Goal: Information Seeking & Learning: Understand process/instructions

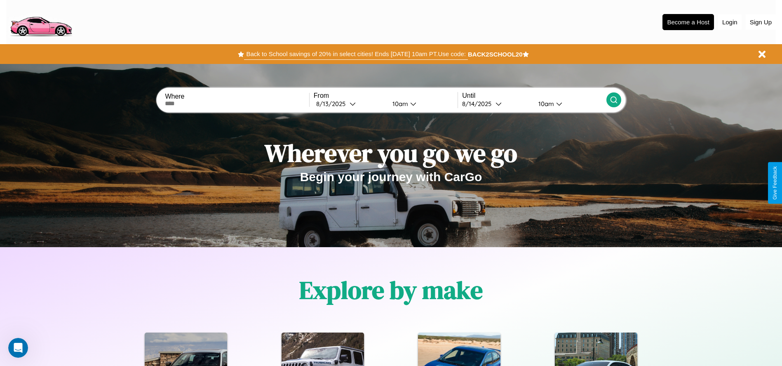
click at [356, 54] on button "Back to School savings of 20% in select cities! Ends [DATE] 10am PT. Use code:" at bounding box center [355, 54] width 223 height 12
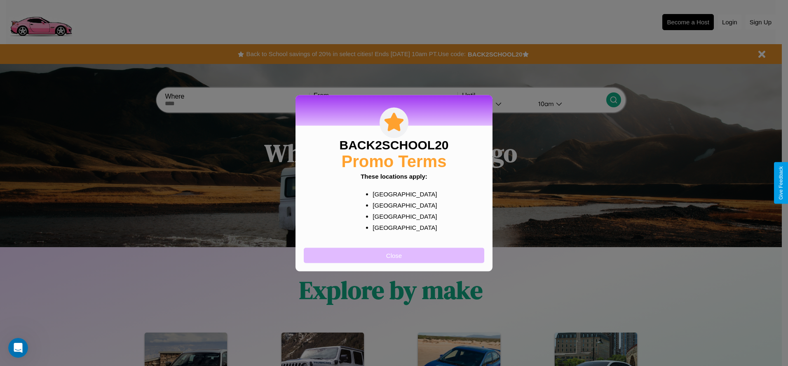
click at [394, 255] on button "Close" at bounding box center [394, 254] width 181 height 15
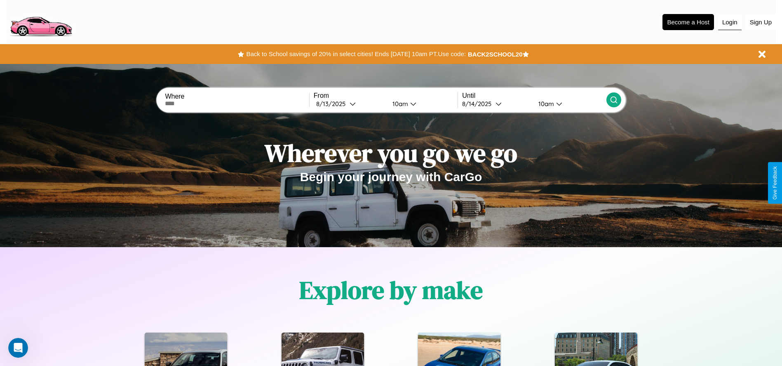
click at [729, 22] on button "Login" at bounding box center [729, 22] width 23 height 16
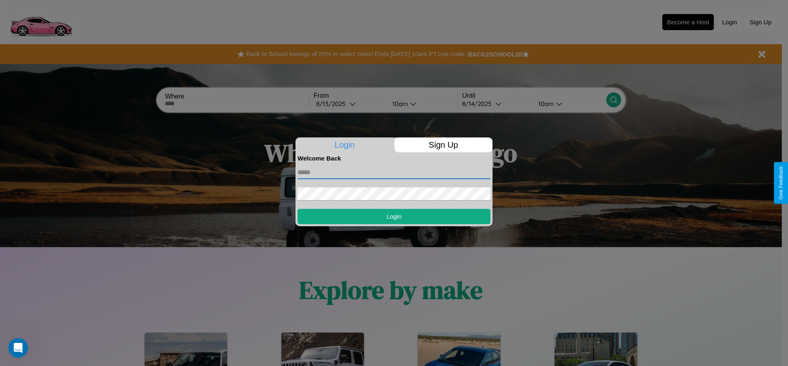
click at [394, 172] on input "text" at bounding box center [394, 172] width 193 height 13
type input "**********"
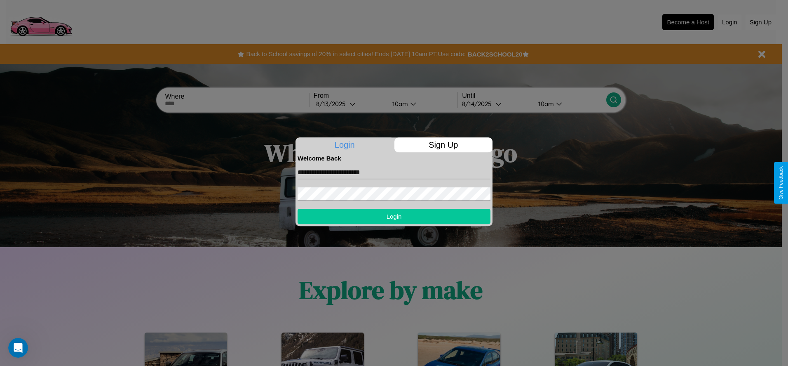
click at [394, 216] on button "Login" at bounding box center [394, 216] width 193 height 15
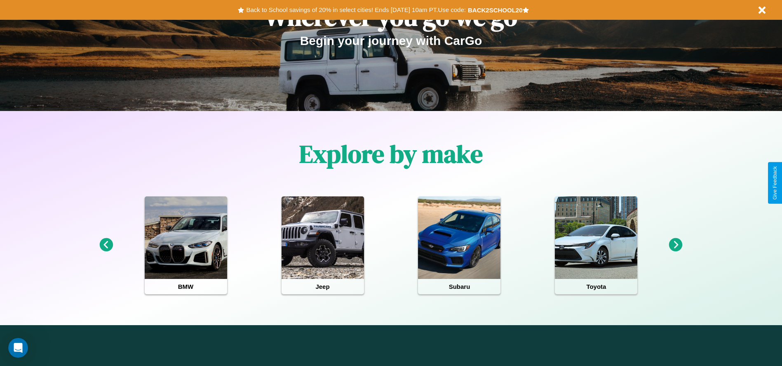
scroll to position [171, 0]
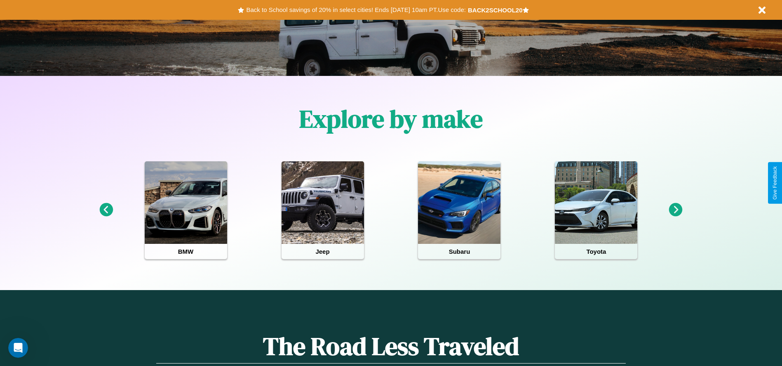
click at [675, 210] on icon at bounding box center [676, 210] width 14 height 14
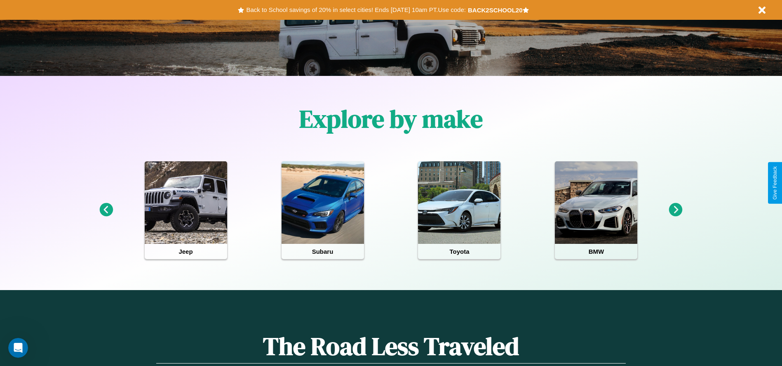
click at [675, 210] on icon at bounding box center [676, 210] width 14 height 14
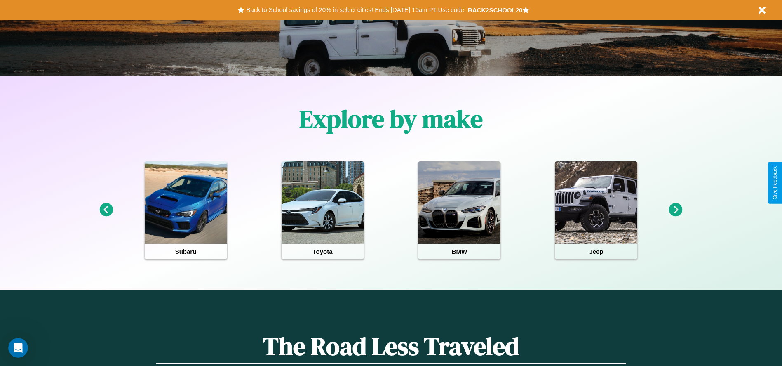
click at [675, 210] on icon at bounding box center [676, 210] width 14 height 14
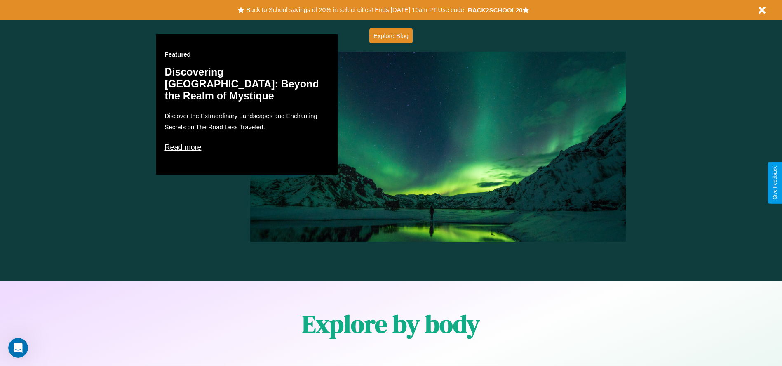
scroll to position [1182, 0]
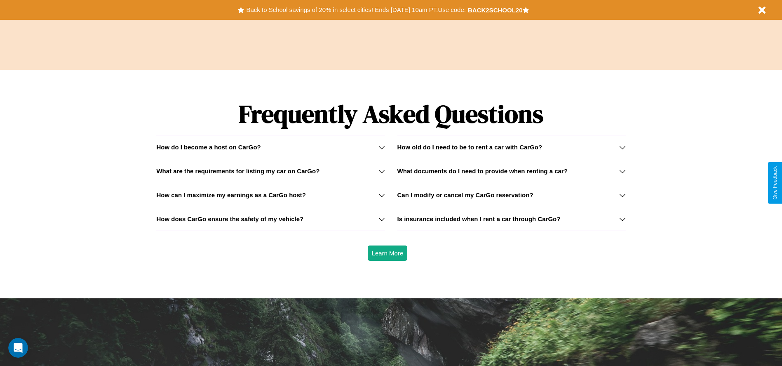
click at [622, 147] on icon at bounding box center [622, 147] width 7 height 7
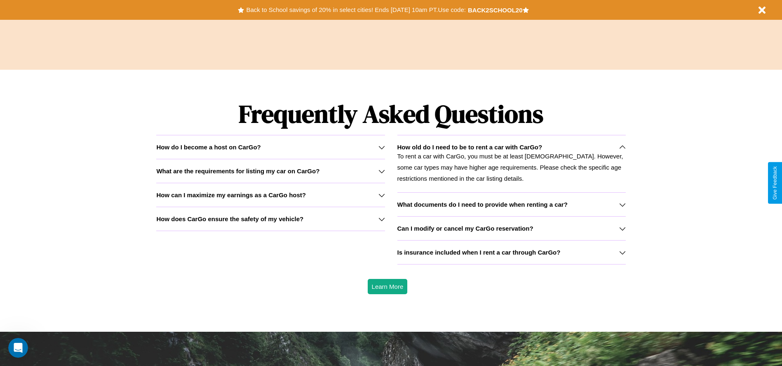
click at [511, 204] on h3 "What documents do I need to provide when renting a car?" at bounding box center [482, 204] width 170 height 7
click at [270, 171] on h3 "What are the requirements for listing my car on CarGo?" at bounding box center [237, 170] width 163 height 7
click at [381, 195] on icon at bounding box center [381, 195] width 7 height 7
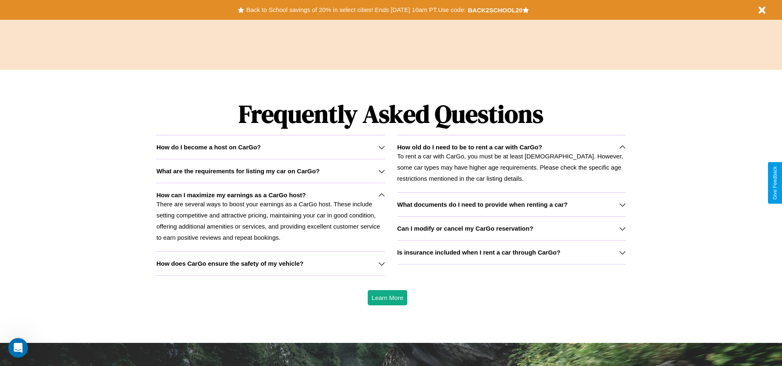
click at [270, 263] on h3 "How does CarGo ensure the safety of my vehicle?" at bounding box center [229, 263] width 147 height 7
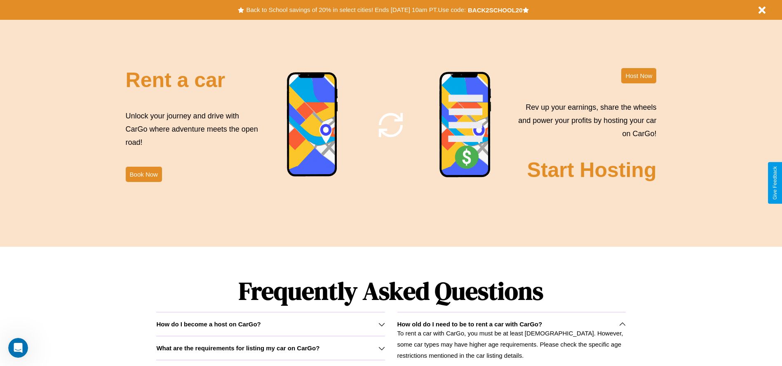
scroll to position [997, 0]
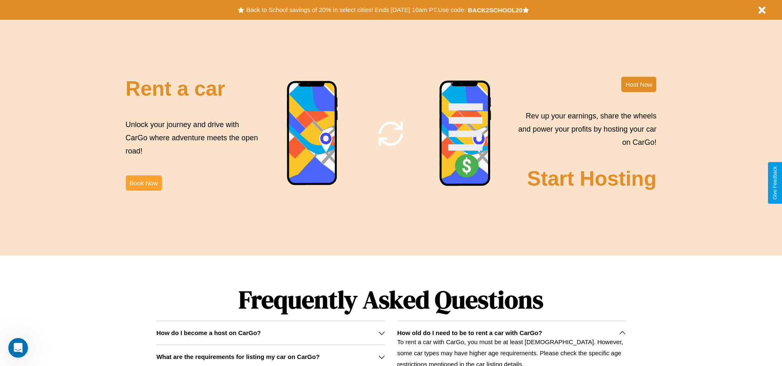
click at [143, 183] on button "Book Now" at bounding box center [144, 182] width 36 height 15
